Goal: Task Accomplishment & Management: Use online tool/utility

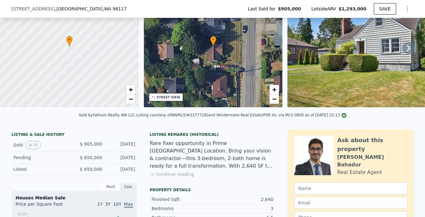
scroll to position [76, 0]
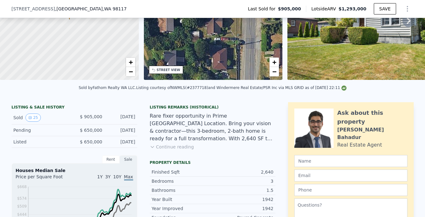
click at [172, 146] on button "Continue reading" at bounding box center [172, 147] width 44 height 6
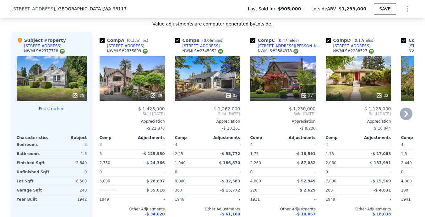
scroll to position [858, 0]
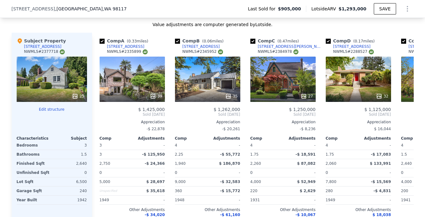
click at [46, 107] on button "Edit structure" at bounding box center [52, 109] width 70 height 5
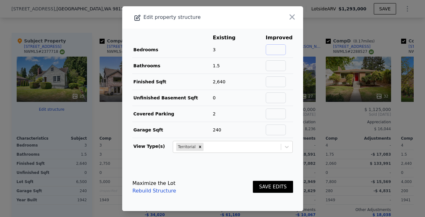
click at [280, 50] on input "text" at bounding box center [276, 49] width 20 height 11
type input "5"
click at [282, 61] on input "text" at bounding box center [276, 65] width 20 height 11
type input "2.75"
click at [282, 81] on input "text" at bounding box center [276, 81] width 20 height 11
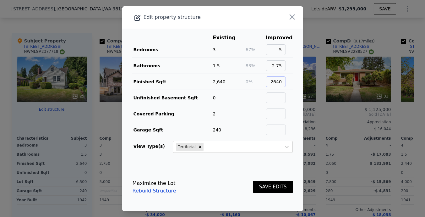
type input "2640"
click at [252, 167] on footer "Maximize the Lot Rebuild Structure SAVE EDITS" at bounding box center [212, 187] width 181 height 48
click at [262, 190] on button "SAVE EDITS" at bounding box center [273, 187] width 40 height 12
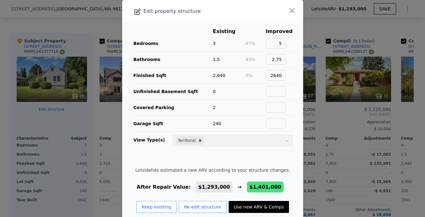
click at [250, 206] on button "Use new ARV & Comps" at bounding box center [259, 207] width 60 height 12
checkbox input "false"
checkbox input "true"
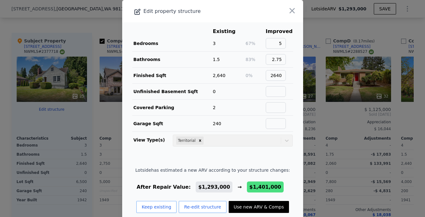
type input "$ 1,401,000"
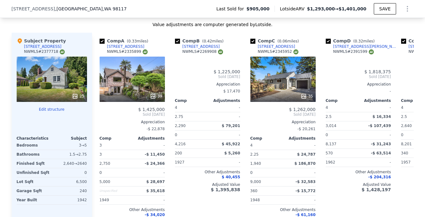
type input "3130"
type input "$ 308,564"
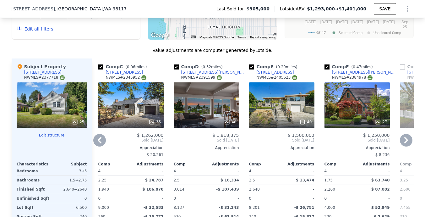
scroll to position [827, 0]
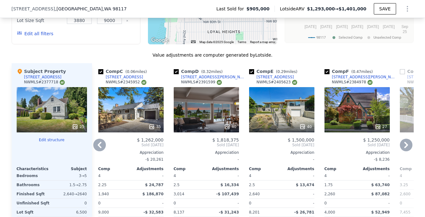
click at [284, 87] on div "40" at bounding box center [281, 109] width 65 height 45
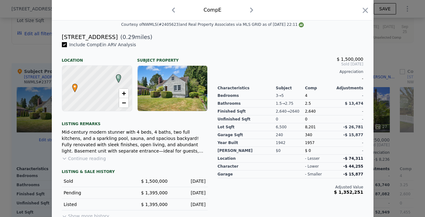
scroll to position [145, 0]
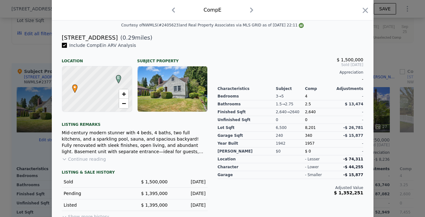
click at [91, 157] on button "Continue reading" at bounding box center [84, 159] width 44 height 6
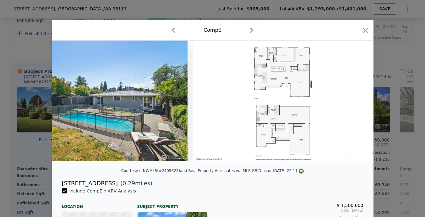
scroll to position [0, 0]
click at [366, 31] on icon "button" at bounding box center [365, 30] width 5 height 5
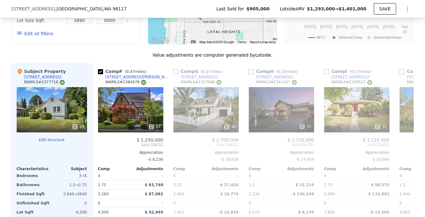
scroll to position [0, 387]
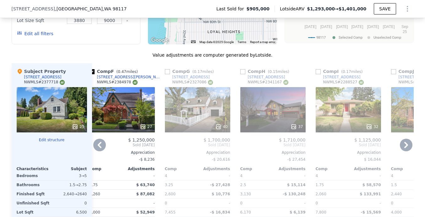
click at [241, 69] on input "checkbox" at bounding box center [242, 71] width 5 height 5
checkbox input "true"
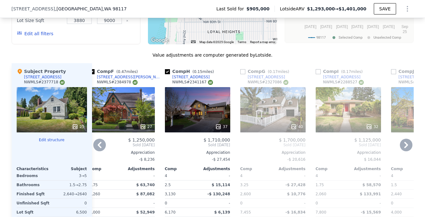
click at [244, 69] on input "checkbox" at bounding box center [242, 71] width 5 height 5
checkbox input "true"
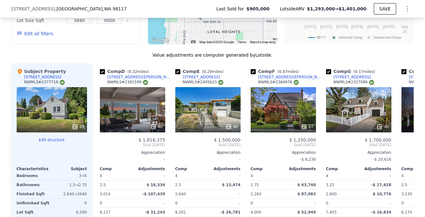
scroll to position [0, 226]
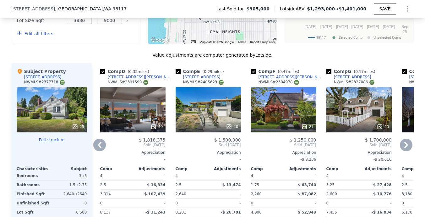
click at [254, 69] on input "checkbox" at bounding box center [253, 71] width 5 height 5
checkbox input "false"
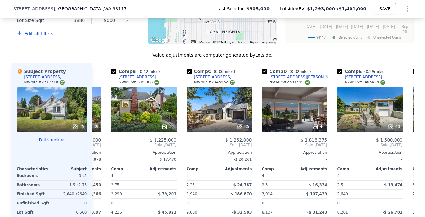
scroll to position [0, 60]
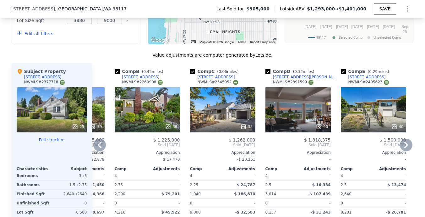
click at [192, 69] on input "checkbox" at bounding box center [192, 71] width 5 height 5
checkbox input "false"
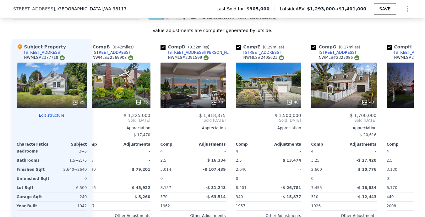
scroll to position [0, 89]
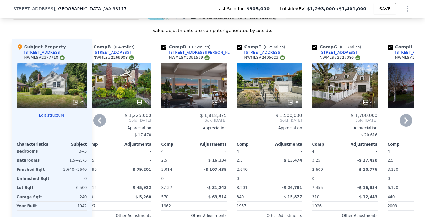
click at [205, 63] on div "40" at bounding box center [194, 85] width 65 height 45
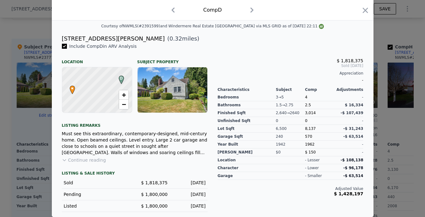
scroll to position [145, 0]
click at [97, 158] on button "Continue reading" at bounding box center [84, 160] width 44 height 6
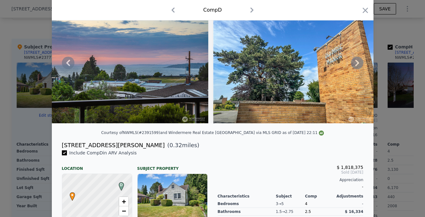
scroll to position [41, 0]
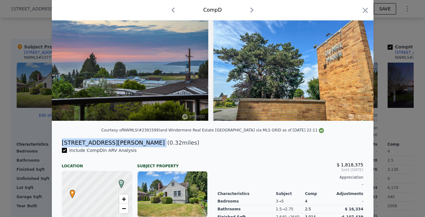
drag, startPoint x: 113, startPoint y: 142, endPoint x: 59, endPoint y: 141, distance: 54.7
click at [58, 141] on div "[STREET_ADDRESS][PERSON_NAME] ( 0.32 miles)" at bounding box center [213, 142] width 312 height 9
copy div "[STREET_ADDRESS][PERSON_NAME]"
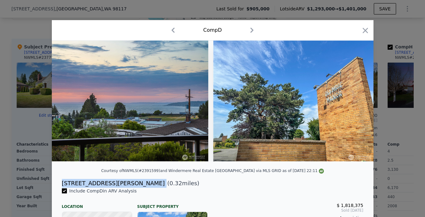
scroll to position [-1, 0]
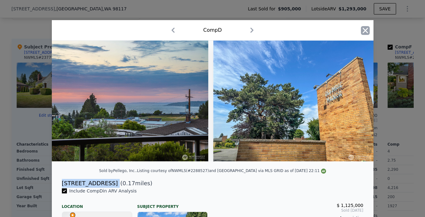
type input "$ 1,293,000"
checkbox input "true"
click at [364, 32] on icon "button" at bounding box center [365, 30] width 5 height 5
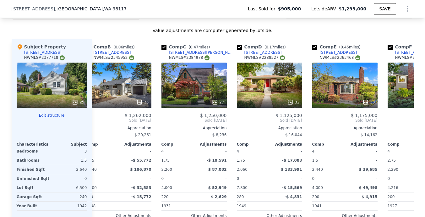
type input "3014"
type input "$ 208,534"
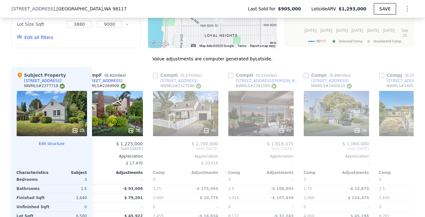
scroll to position [0, 393]
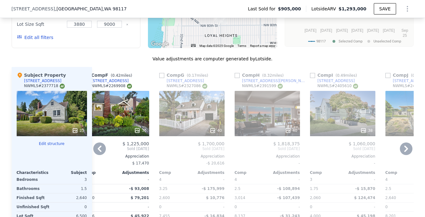
click at [264, 91] on div "40" at bounding box center [267, 113] width 65 height 45
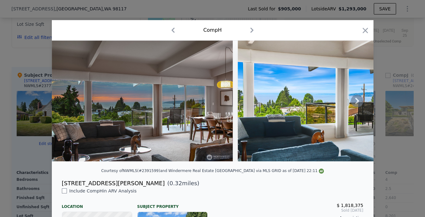
click at [161, 98] on img at bounding box center [142, 101] width 181 height 121
click at [266, 100] on img at bounding box center [328, 101] width 181 height 121
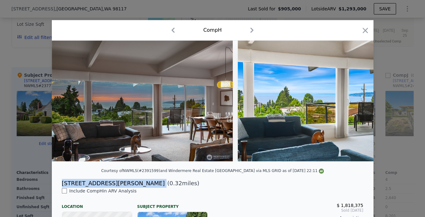
drag, startPoint x: 113, startPoint y: 182, endPoint x: 58, endPoint y: 183, distance: 55.9
click at [58, 183] on div "[STREET_ADDRESS][PERSON_NAME] ( 0.32 miles)" at bounding box center [213, 183] width 312 height 9
copy div "[STREET_ADDRESS][PERSON_NAME]"
click at [196, 116] on img at bounding box center [142, 101] width 181 height 121
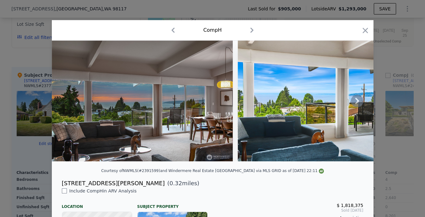
click at [359, 102] on icon at bounding box center [357, 101] width 13 height 13
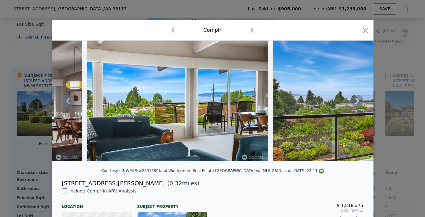
click at [359, 102] on icon at bounding box center [357, 101] width 13 height 13
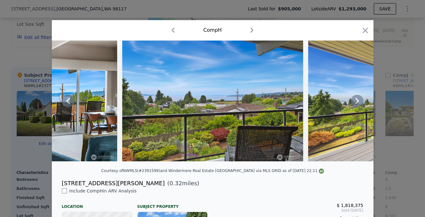
click at [359, 102] on icon at bounding box center [357, 101] width 13 height 13
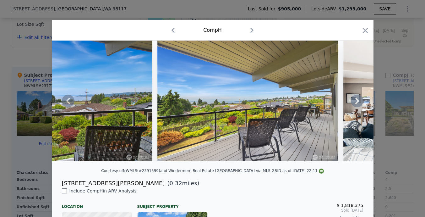
click at [359, 102] on icon at bounding box center [357, 101] width 13 height 13
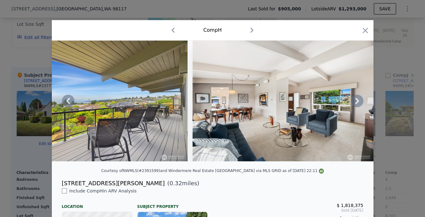
click at [359, 102] on icon at bounding box center [357, 101] width 13 height 13
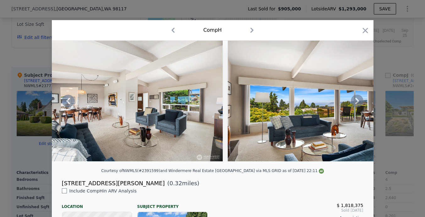
click at [359, 102] on icon at bounding box center [357, 101] width 13 height 13
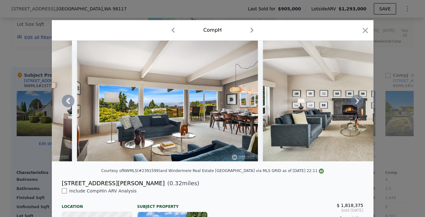
click at [359, 102] on icon at bounding box center [357, 101] width 13 height 13
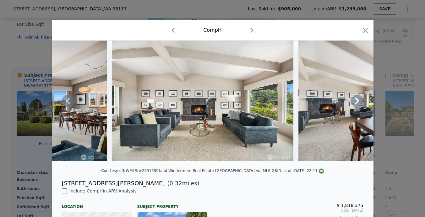
click at [359, 102] on icon at bounding box center [357, 101] width 13 height 13
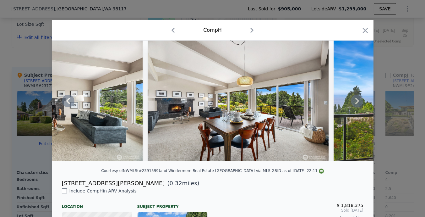
click at [359, 102] on icon at bounding box center [357, 101] width 13 height 13
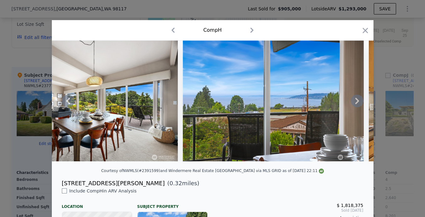
click at [359, 102] on icon at bounding box center [357, 101] width 13 height 13
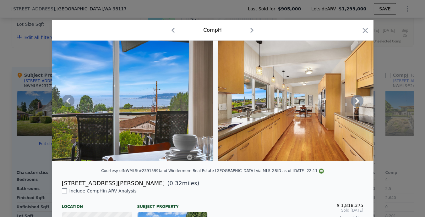
click at [359, 102] on icon at bounding box center [357, 101] width 13 height 13
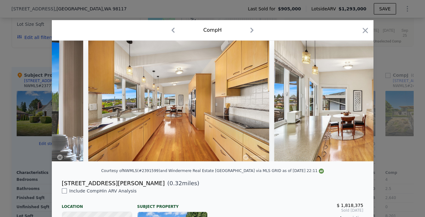
scroll to position [0, 1659]
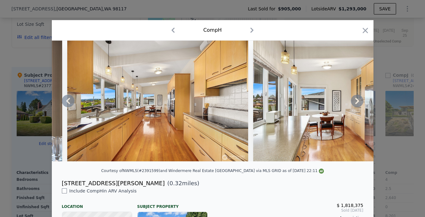
click at [359, 102] on icon at bounding box center [357, 101] width 13 height 13
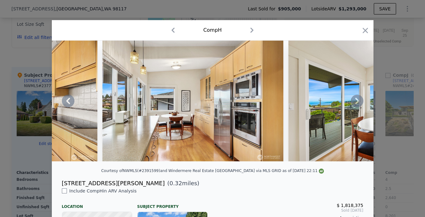
click at [359, 102] on icon at bounding box center [357, 101] width 13 height 13
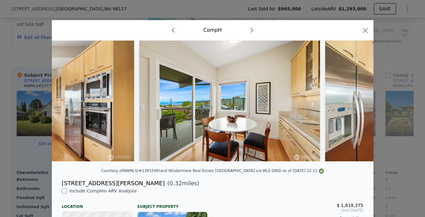
scroll to position [0, 1961]
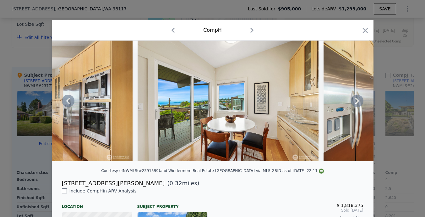
click at [359, 102] on icon at bounding box center [357, 101] width 13 height 13
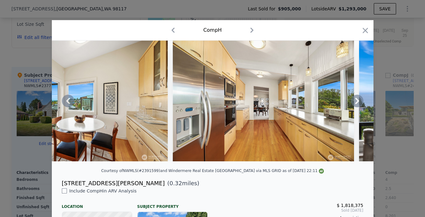
click at [359, 102] on icon at bounding box center [357, 101] width 13 height 13
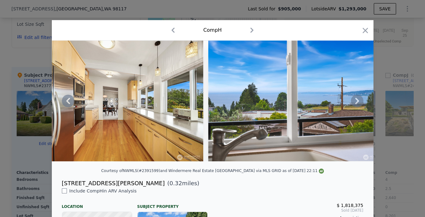
click at [359, 102] on icon at bounding box center [357, 101] width 13 height 13
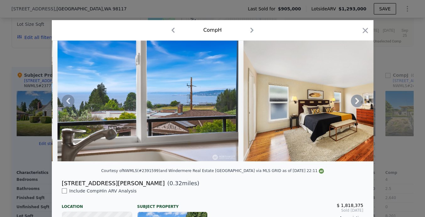
click at [359, 102] on icon at bounding box center [357, 101] width 13 height 13
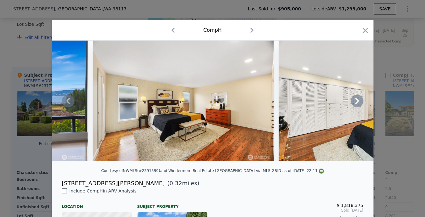
click at [359, 102] on icon at bounding box center [357, 101] width 13 height 13
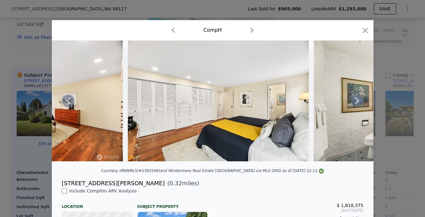
click at [359, 102] on icon at bounding box center [357, 101] width 13 height 13
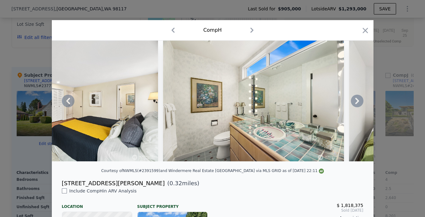
click at [359, 102] on icon at bounding box center [357, 101] width 13 height 13
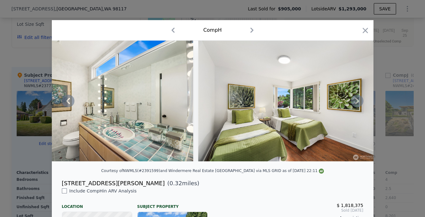
click at [359, 102] on icon at bounding box center [357, 101] width 13 height 13
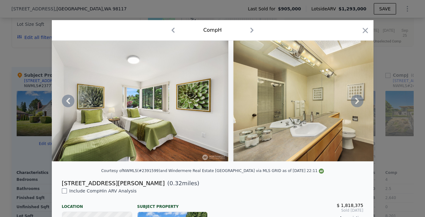
click at [359, 102] on icon at bounding box center [357, 101] width 13 height 13
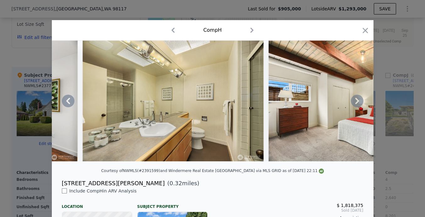
click at [359, 102] on icon at bounding box center [357, 101] width 13 height 13
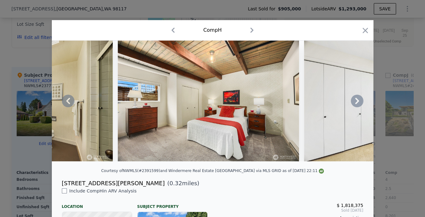
click at [359, 102] on icon at bounding box center [357, 101] width 13 height 13
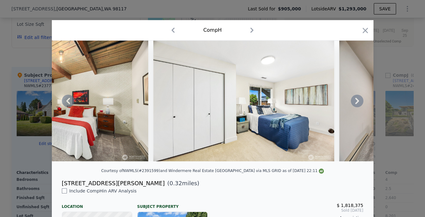
click at [359, 102] on icon at bounding box center [357, 101] width 13 height 13
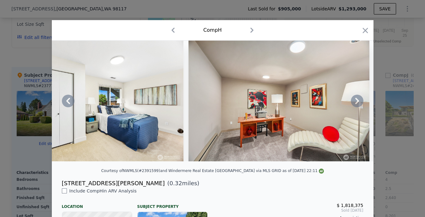
click at [359, 102] on icon at bounding box center [357, 101] width 13 height 13
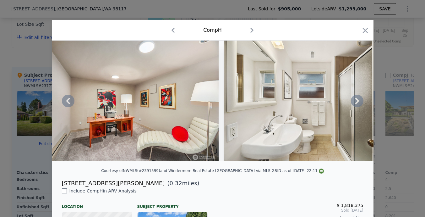
click at [359, 102] on icon at bounding box center [357, 101] width 13 height 13
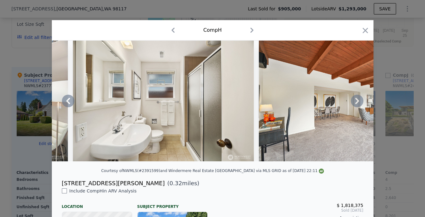
click at [359, 102] on icon at bounding box center [357, 101] width 13 height 13
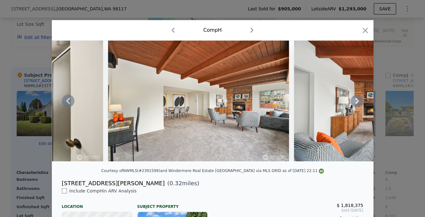
click at [359, 102] on icon at bounding box center [357, 101] width 13 height 13
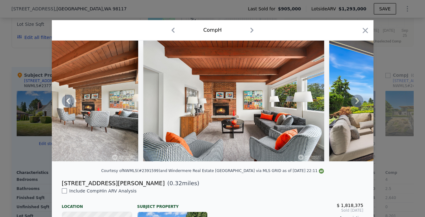
click at [359, 102] on icon at bounding box center [357, 101] width 13 height 13
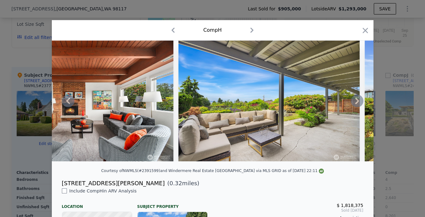
click at [359, 102] on icon at bounding box center [357, 101] width 13 height 13
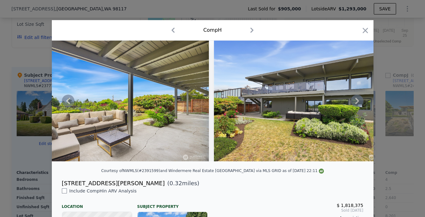
click at [359, 102] on icon at bounding box center [357, 101] width 13 height 13
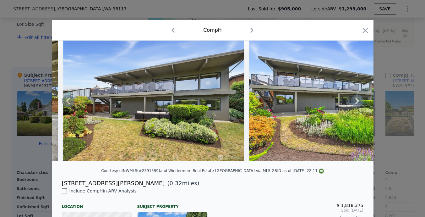
click at [359, 102] on icon at bounding box center [357, 101] width 13 height 13
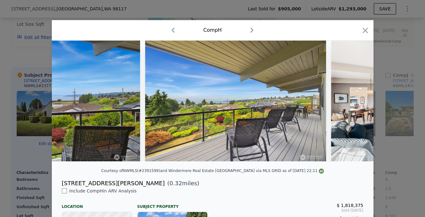
scroll to position [0, 467]
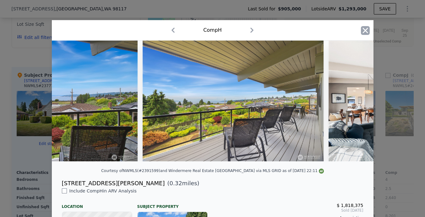
click at [362, 29] on icon "button" at bounding box center [365, 30] width 9 height 9
